Goal: Task Accomplishment & Management: Use online tool/utility

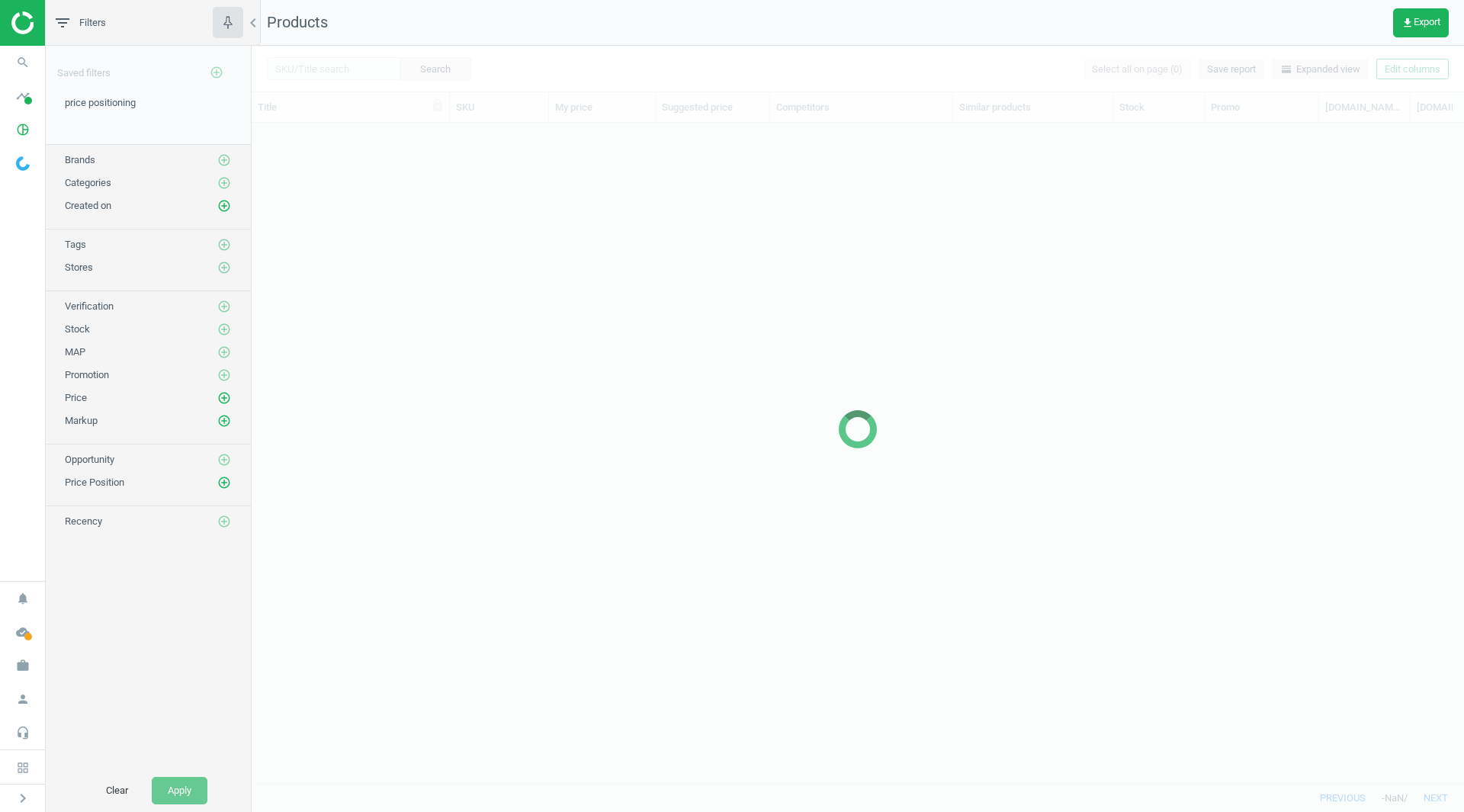
scroll to position [637, 1201]
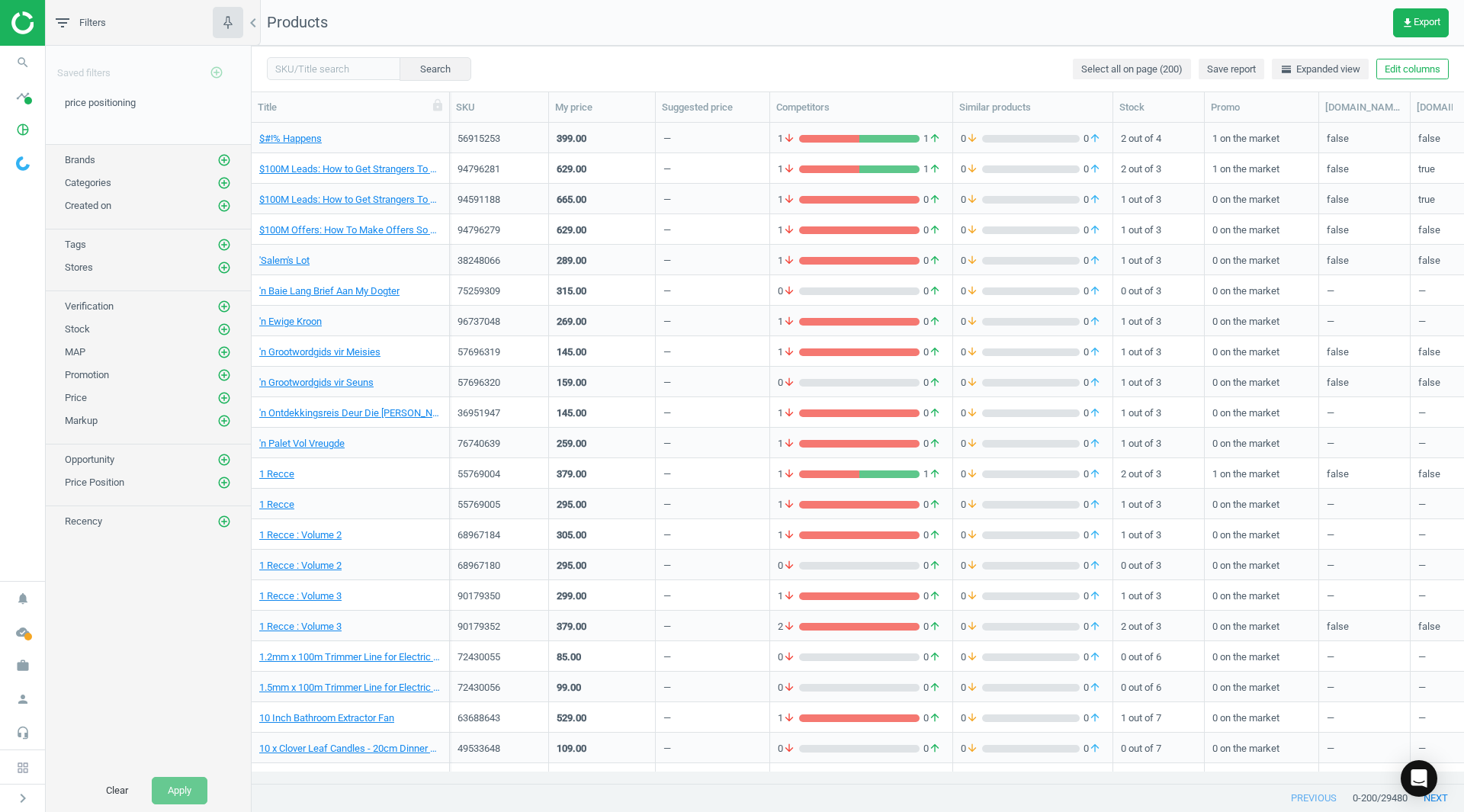
scroll to position [637, 1201]
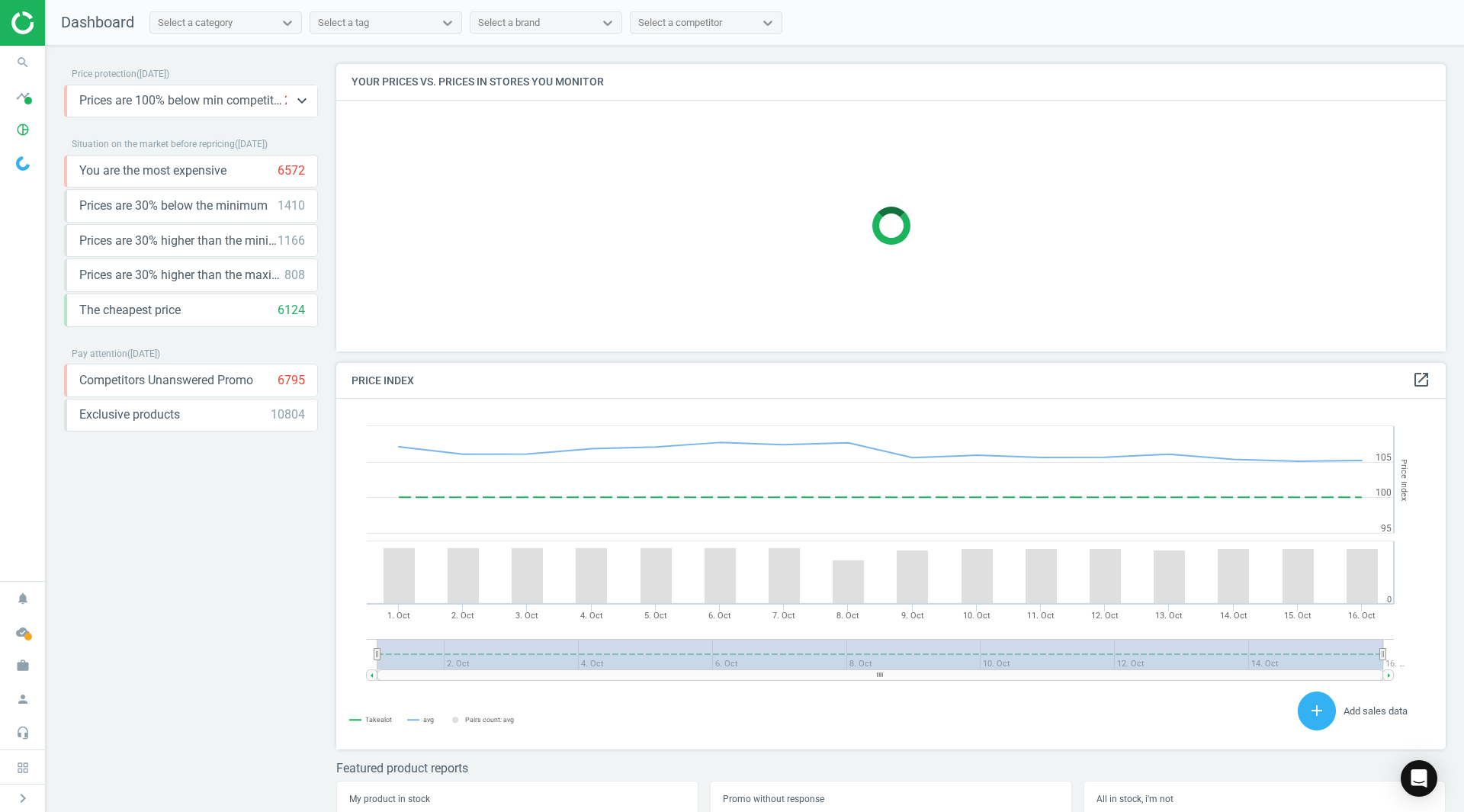
scroll to position [326, 1121]
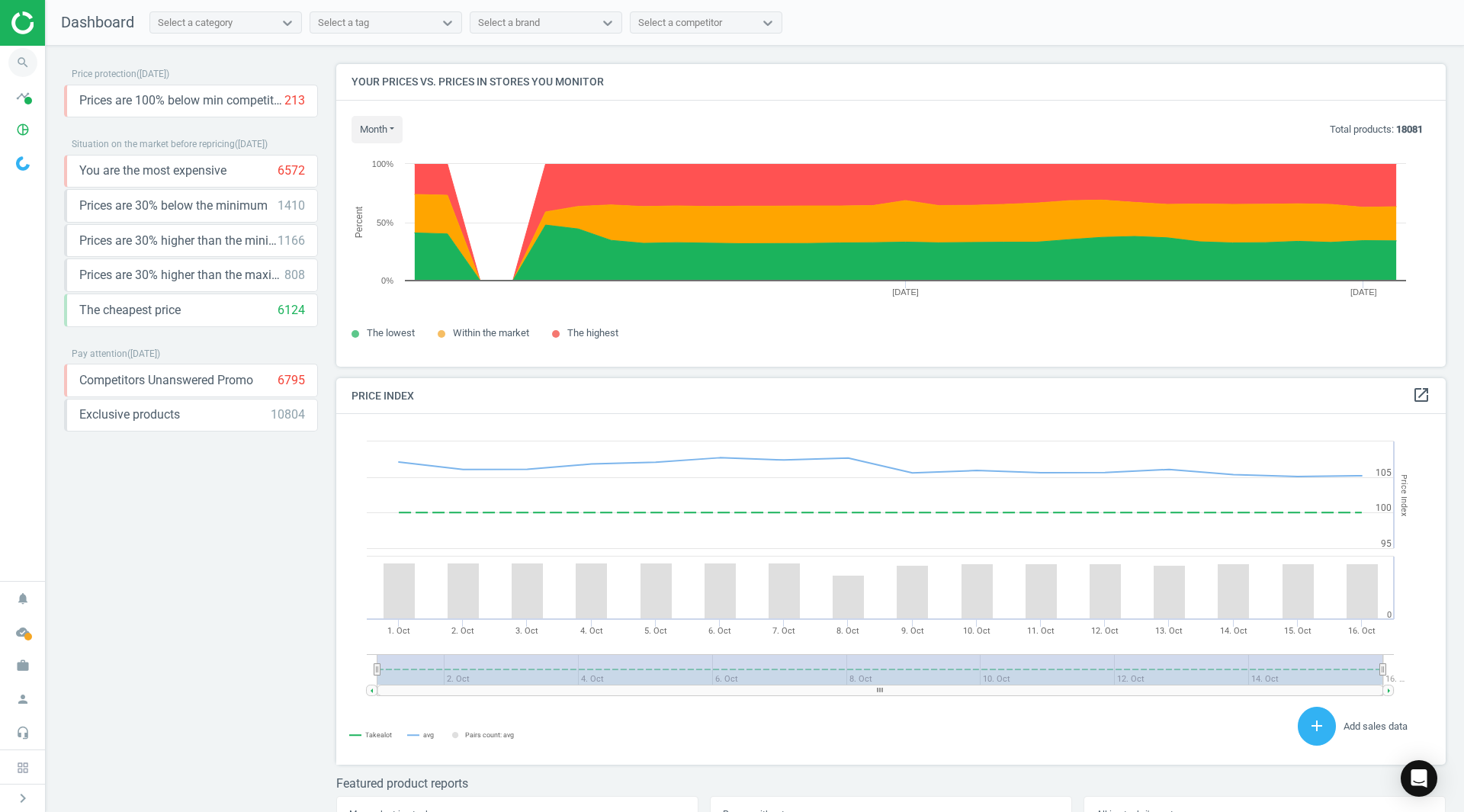
click at [25, 68] on icon "search" at bounding box center [23, 63] width 29 height 29
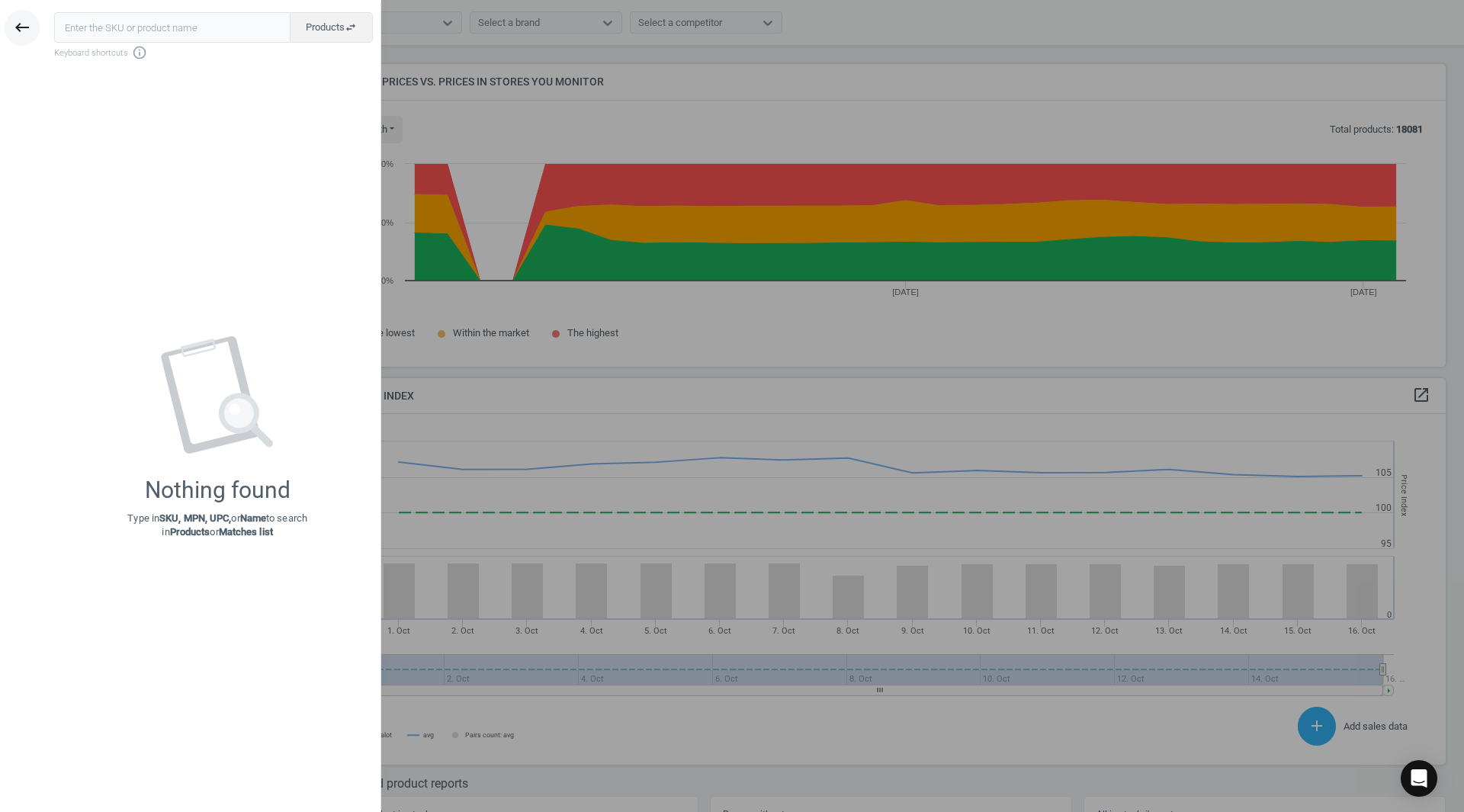
click at [25, 36] on button "keyboard_backspace" at bounding box center [23, 27] width 35 height 36
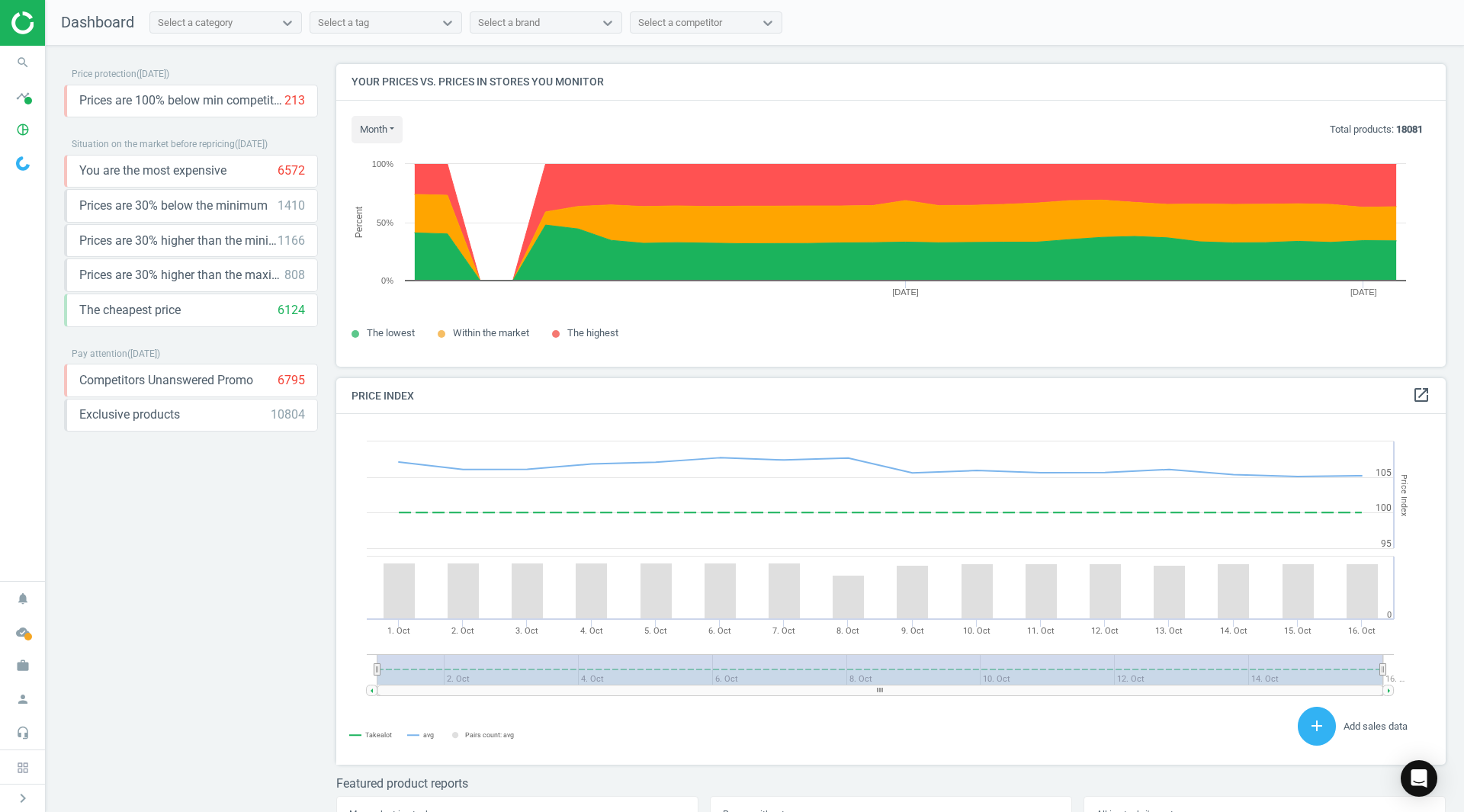
click at [24, 37] on div at bounding box center [23, 23] width 45 height 46
click at [19, 129] on icon "pie_chart_outlined" at bounding box center [23, 130] width 29 height 29
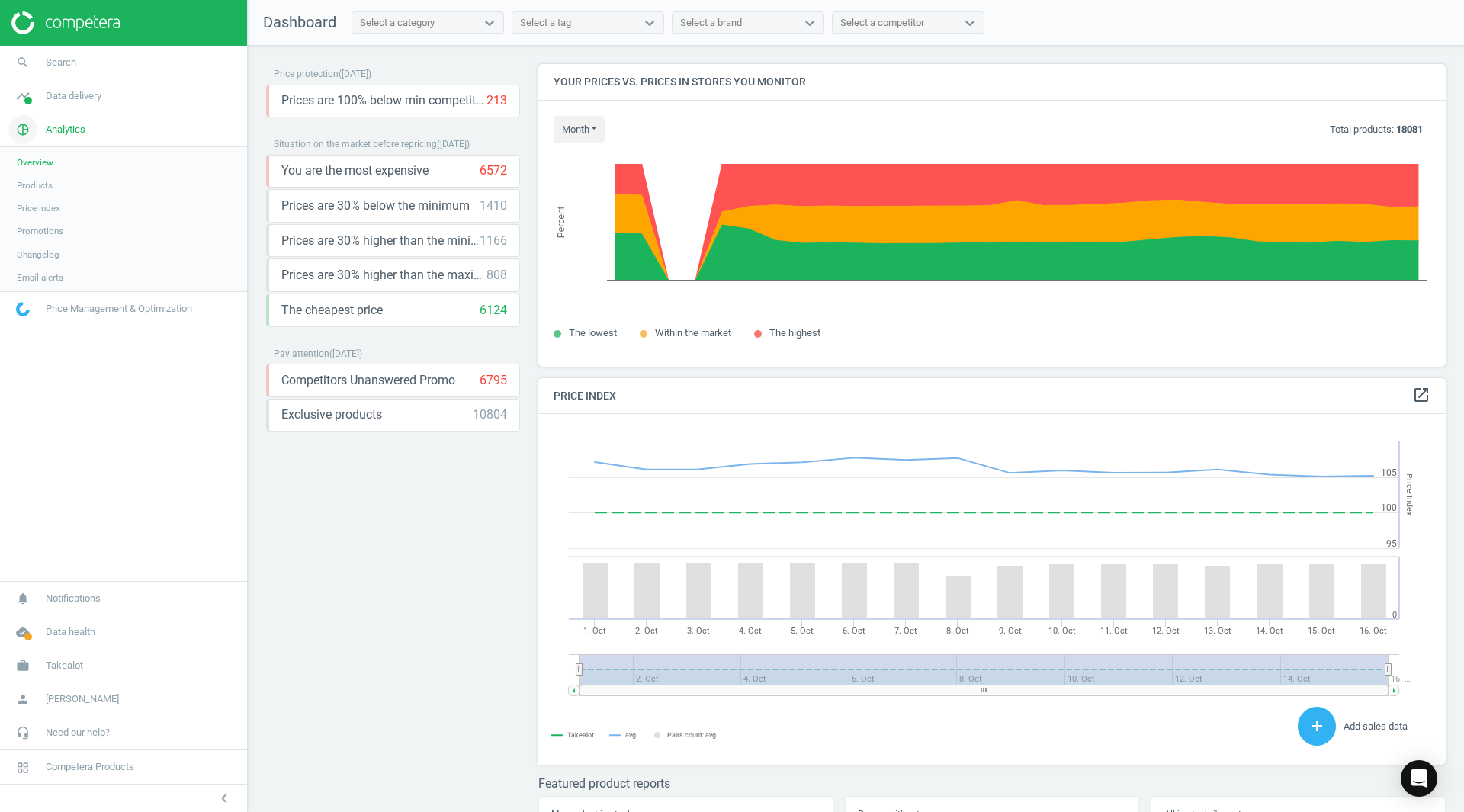
scroll to position [374, 919]
click at [47, 182] on span "Products" at bounding box center [34, 185] width 36 height 12
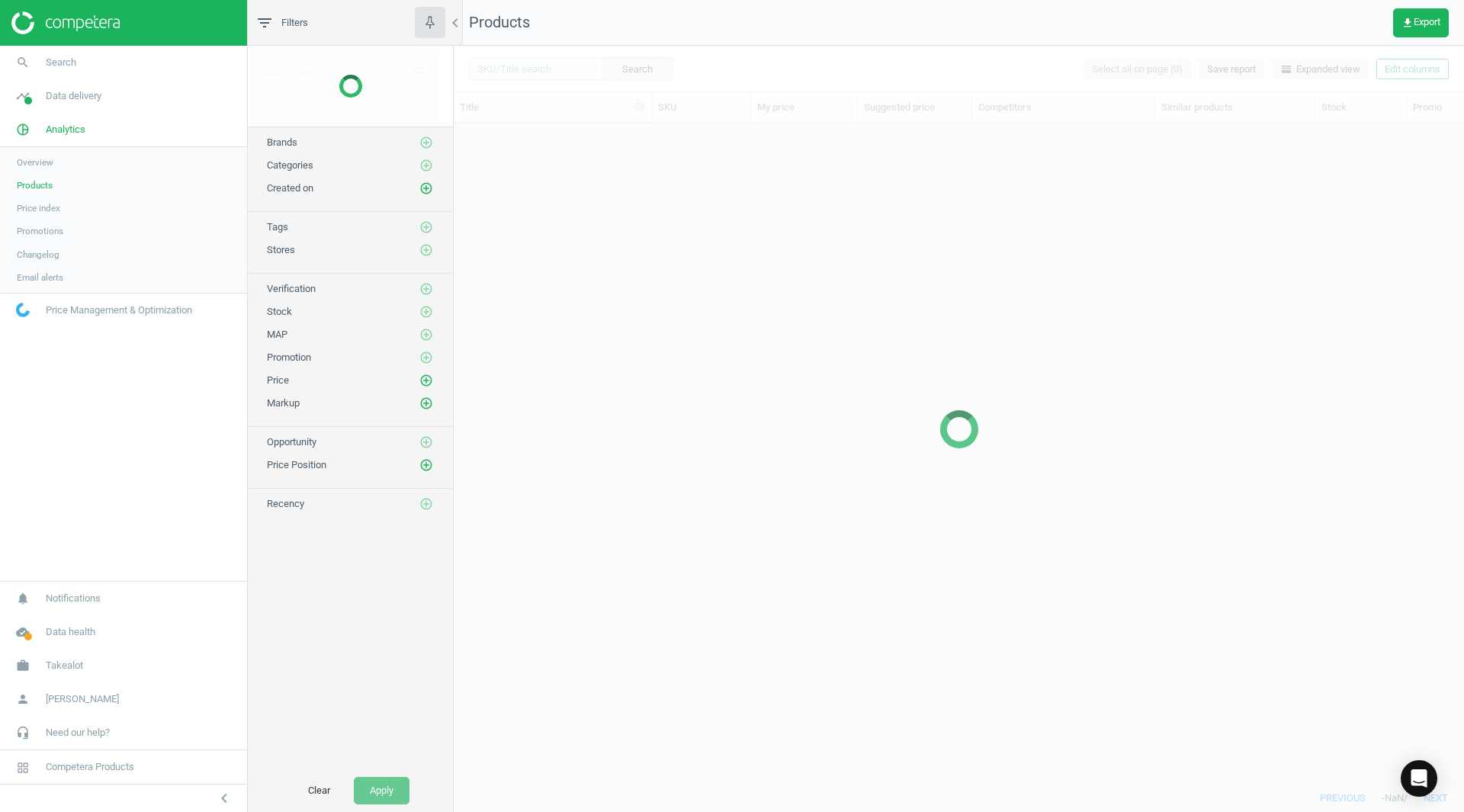
scroll to position [637, 999]
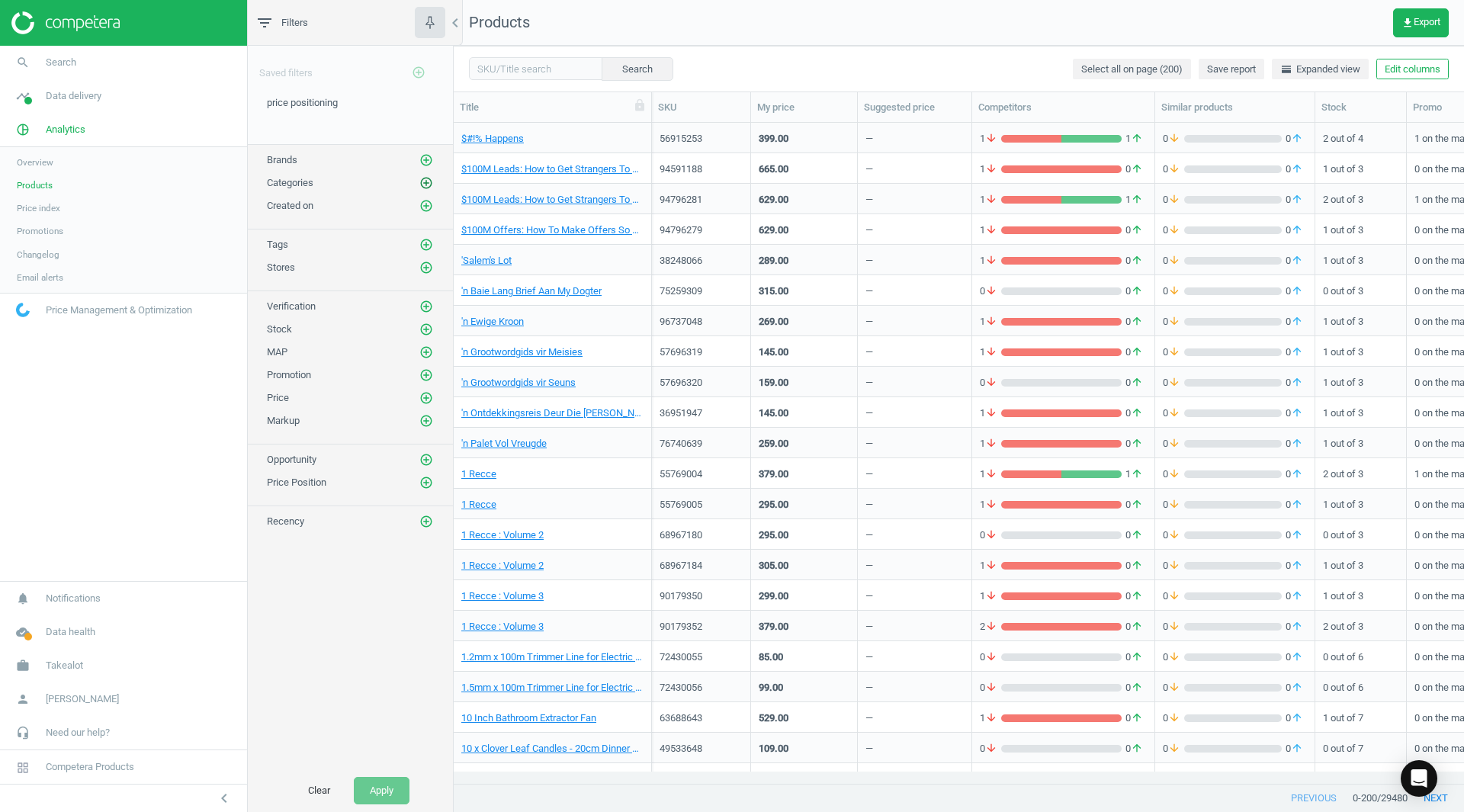
click at [429, 185] on icon "add_circle_outline" at bounding box center [426, 183] width 14 height 14
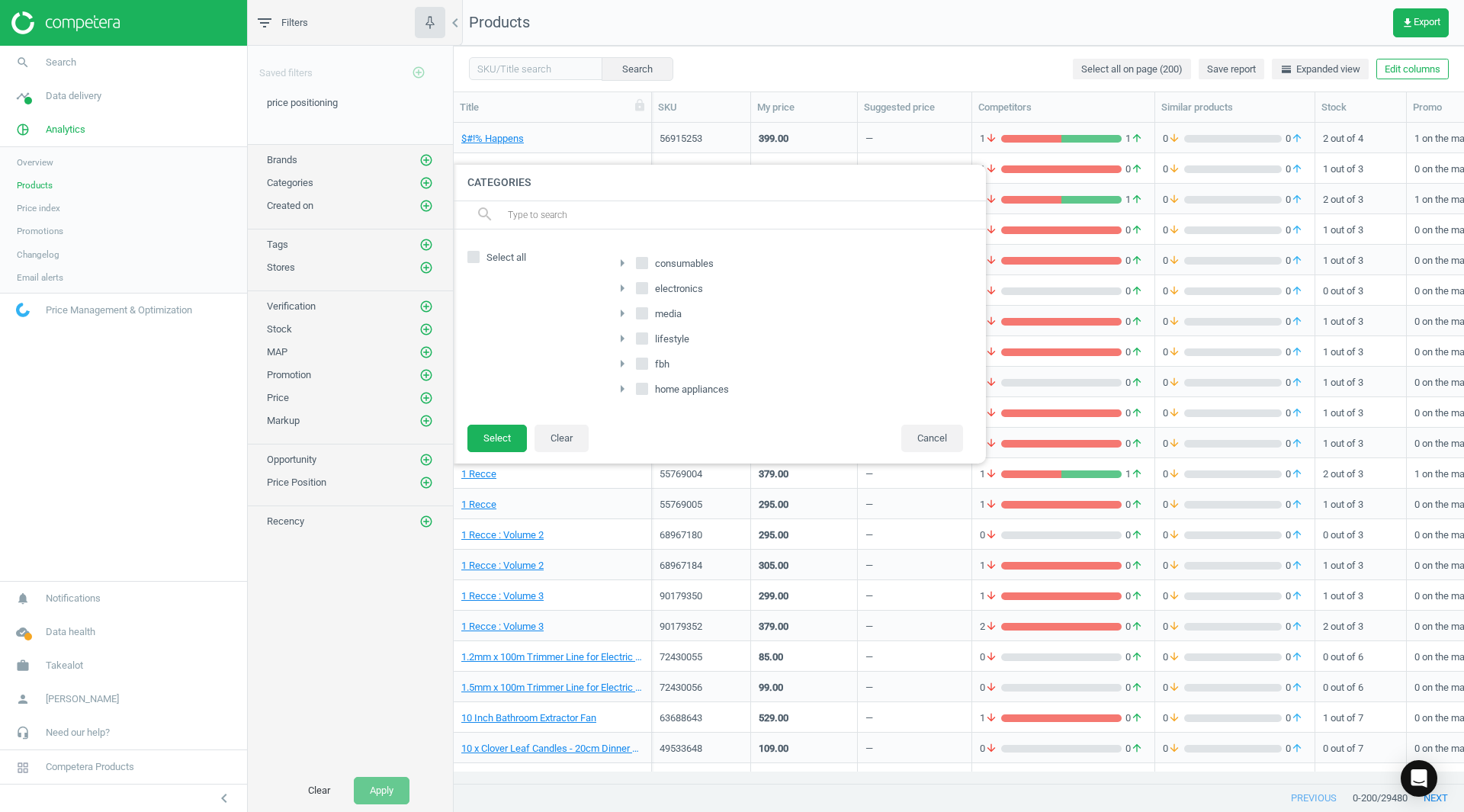
click at [622, 263] on icon "arrow_right" at bounding box center [621, 262] width 19 height 19
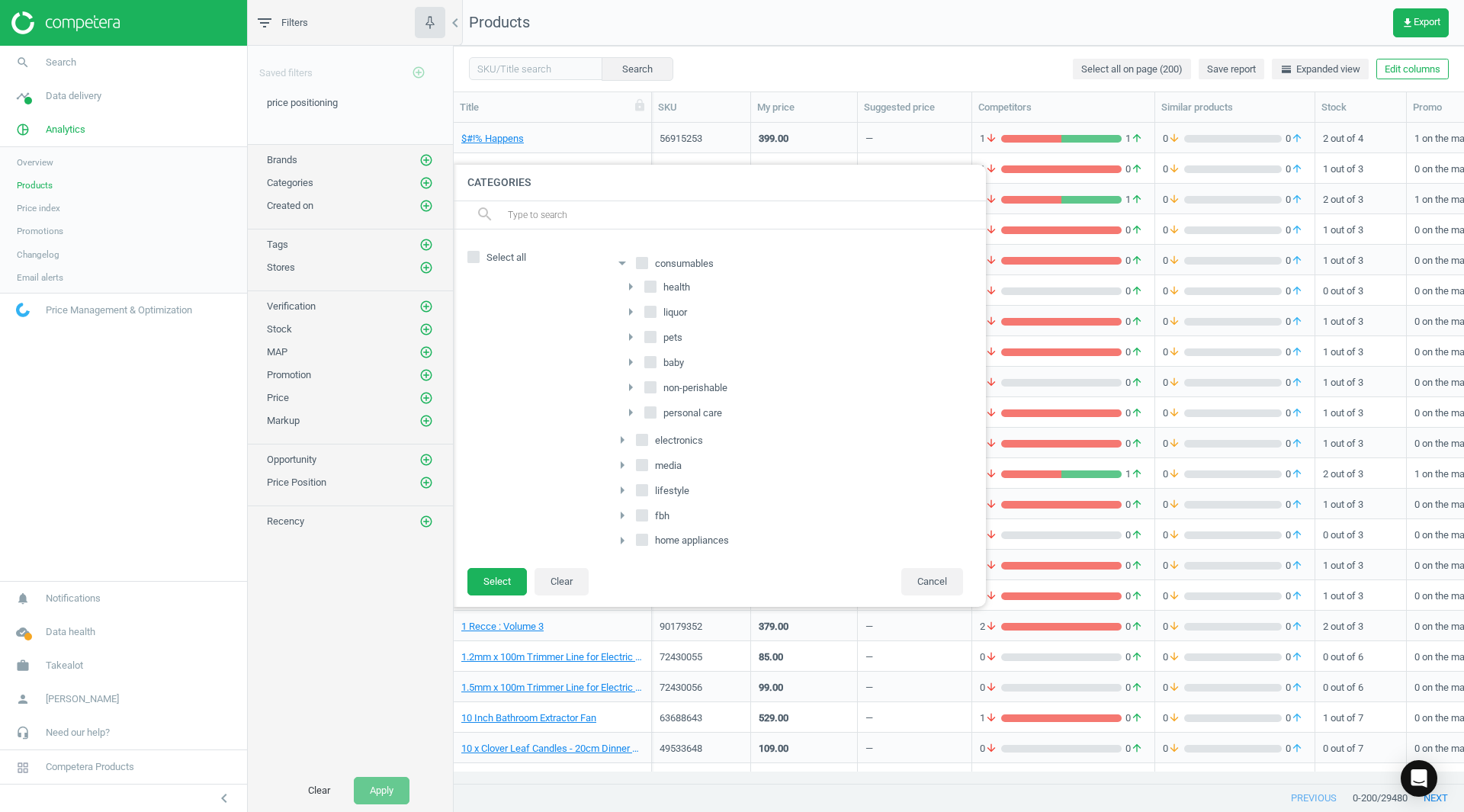
click at [650, 288] on input "health" at bounding box center [651, 287] width 10 height 10
checkbox input "true"
click at [512, 575] on button "Select" at bounding box center [497, 581] width 60 height 27
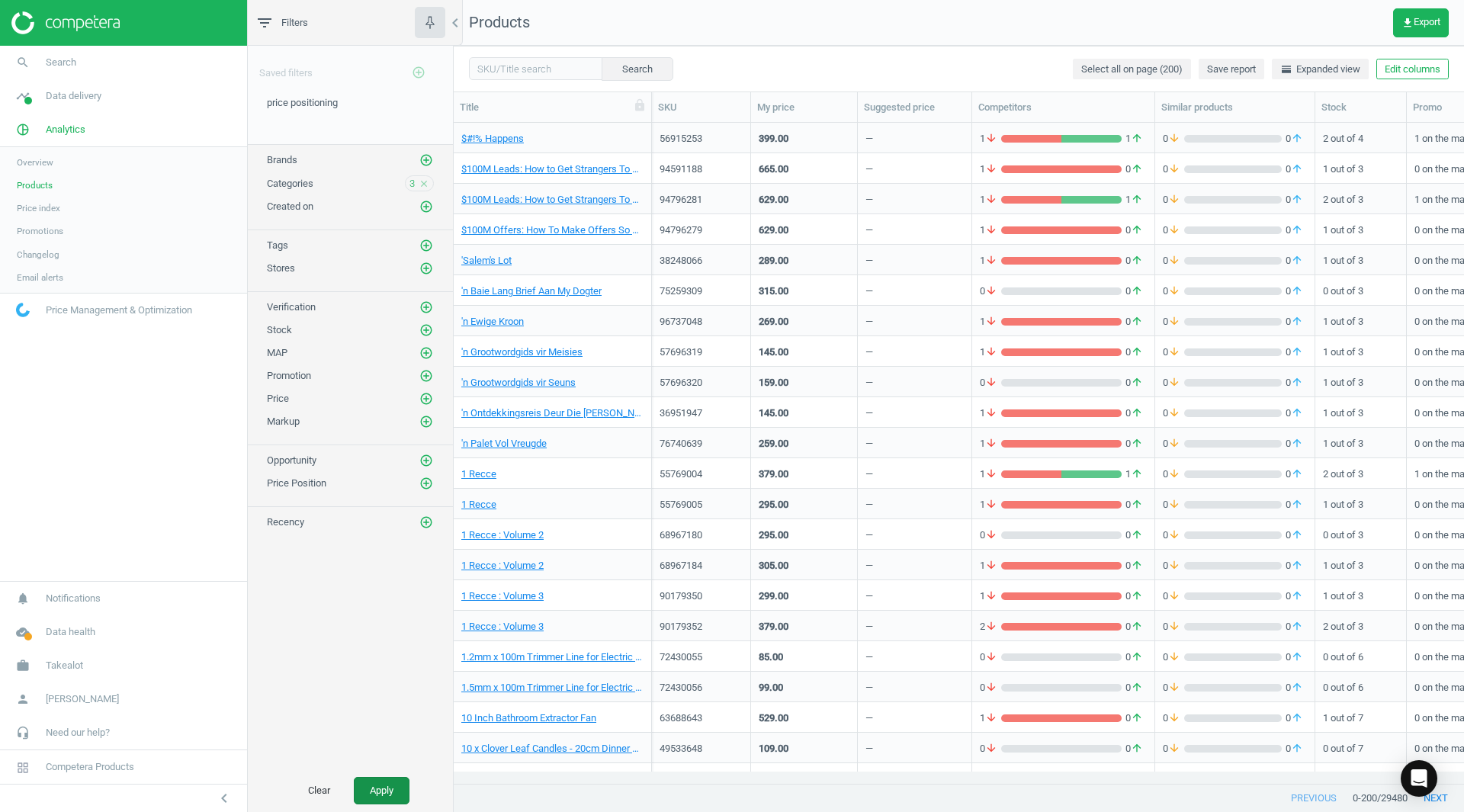
click at [388, 789] on button "Apply" at bounding box center [381, 790] width 56 height 27
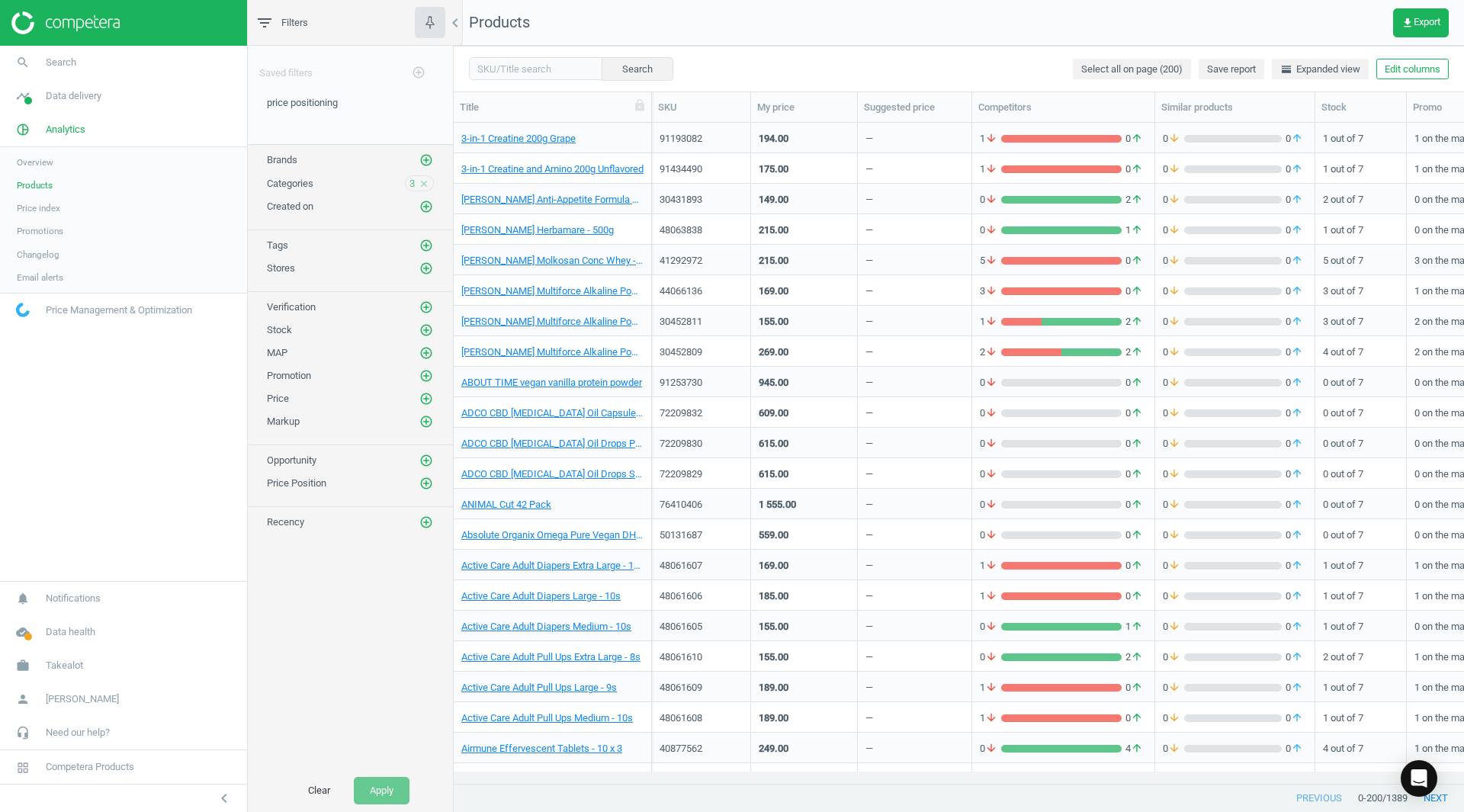
click at [298, 190] on div "Categories 3 close" at bounding box center [350, 183] width 167 height 16
